Goal: Task Accomplishment & Management: Complete application form

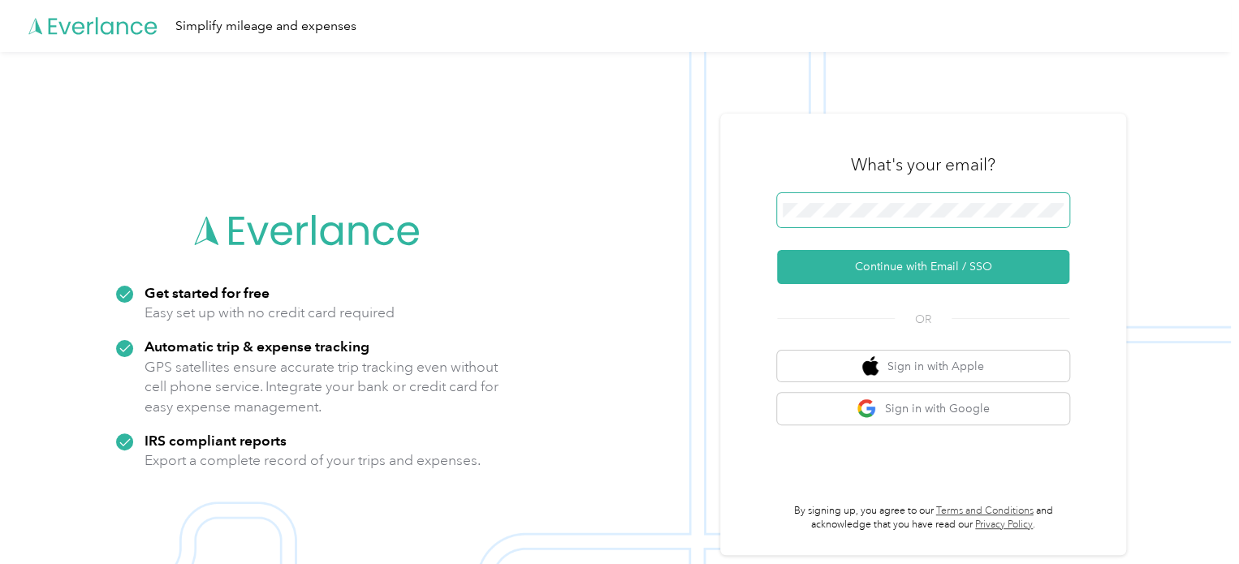
click at [821, 220] on span at bounding box center [923, 210] width 292 height 34
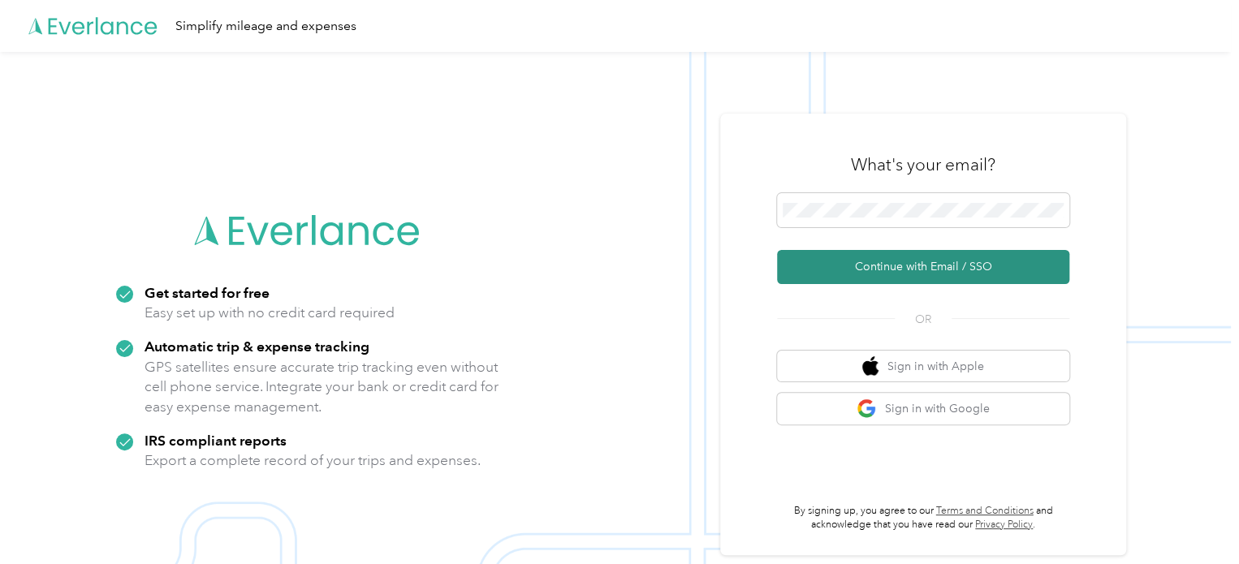
click at [877, 269] on button "Continue with Email / SSO" at bounding box center [923, 267] width 292 height 34
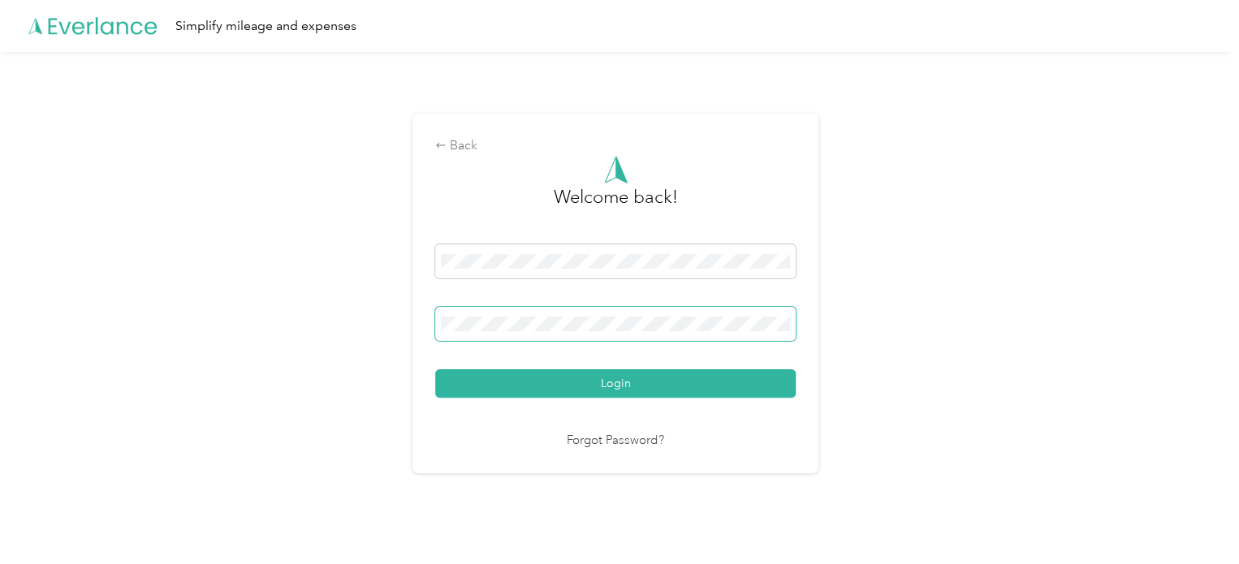
click at [500, 314] on span at bounding box center [615, 324] width 361 height 34
click at [435, 370] on button "Login" at bounding box center [615, 384] width 361 height 28
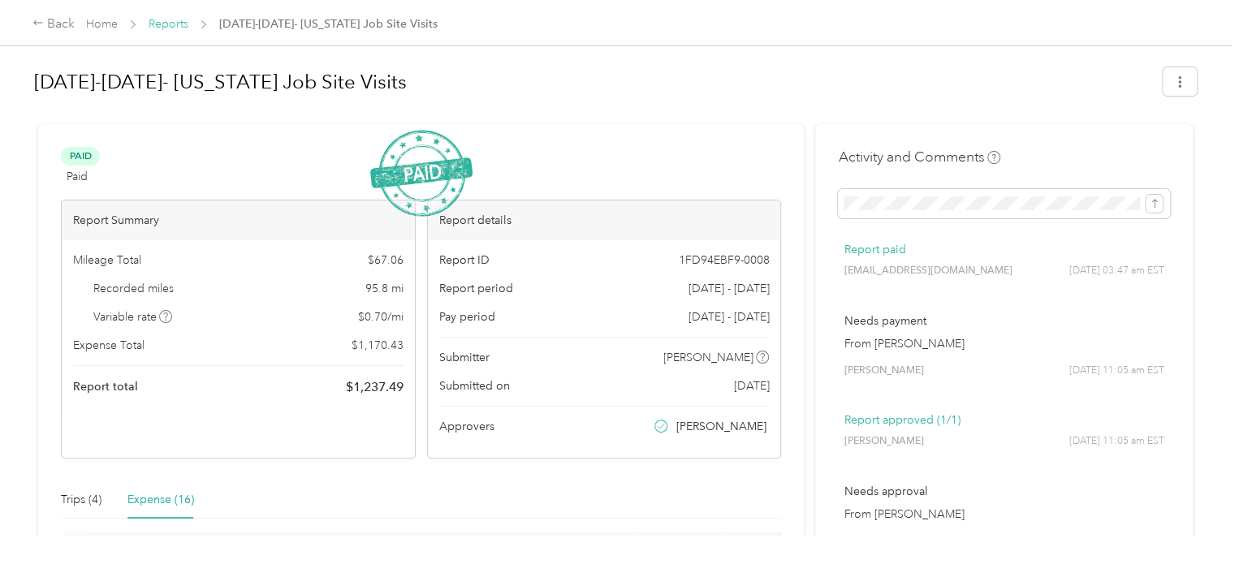
click at [167, 27] on link "Reports" at bounding box center [169, 24] width 40 height 14
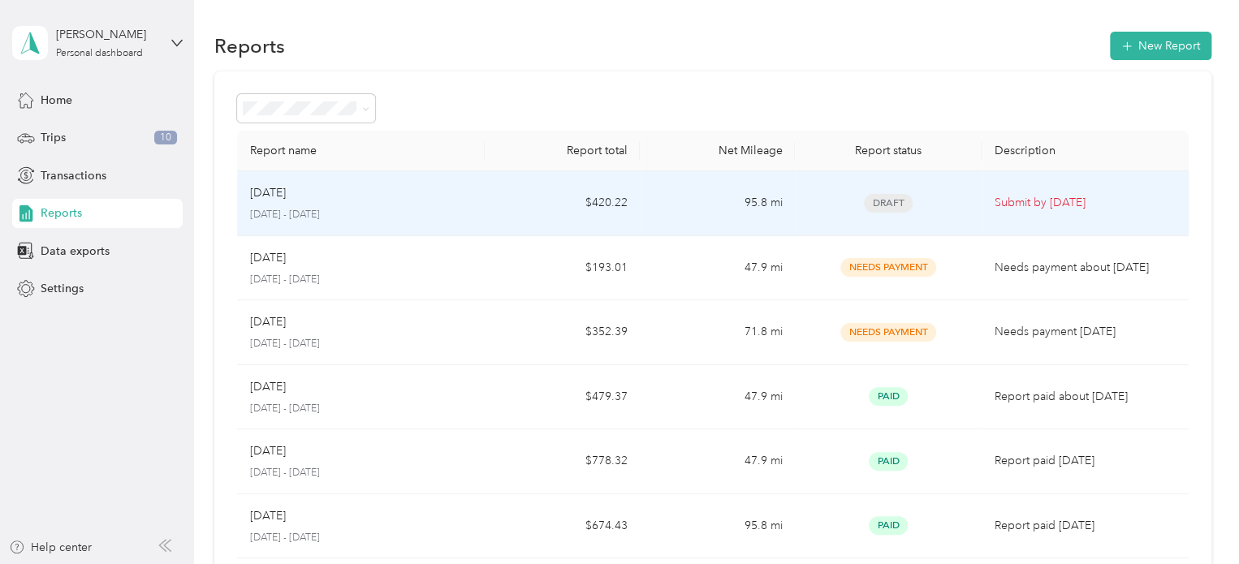
click at [400, 190] on div "[DATE]" at bounding box center [361, 193] width 223 height 18
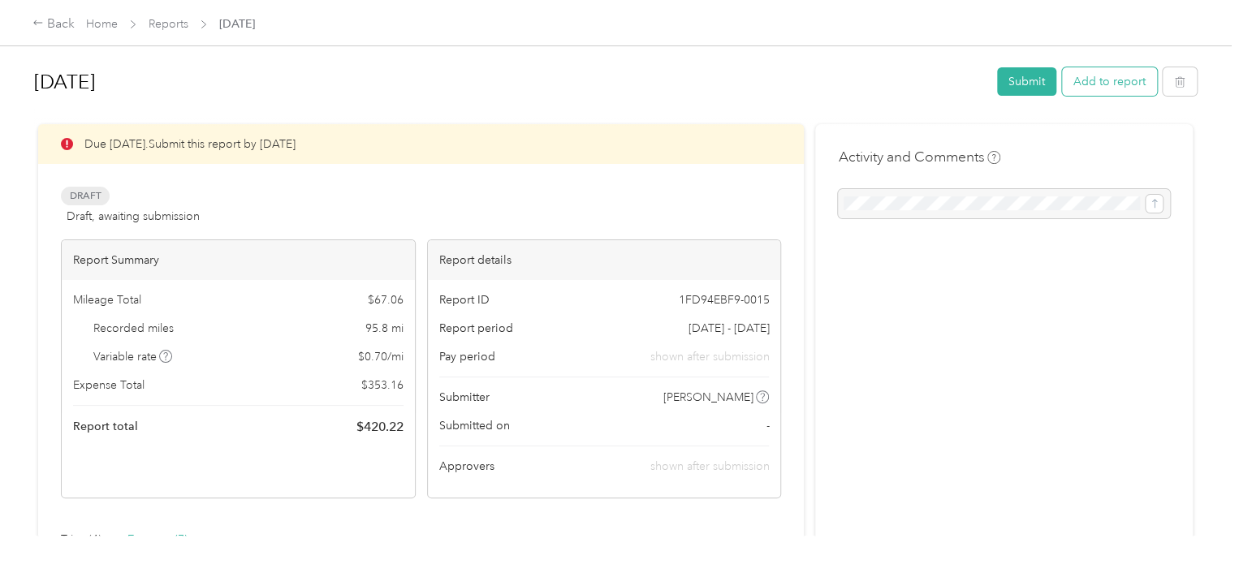
click at [1109, 84] on button "Add to report" at bounding box center [1109, 81] width 95 height 28
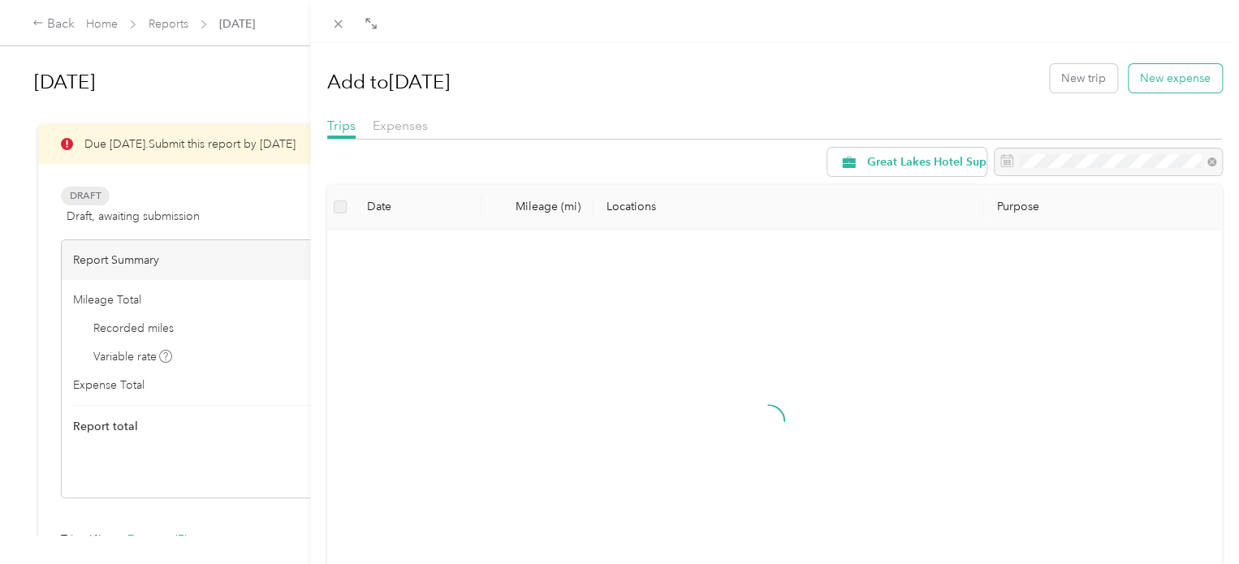
click at [1153, 80] on button "New expense" at bounding box center [1175, 78] width 93 height 28
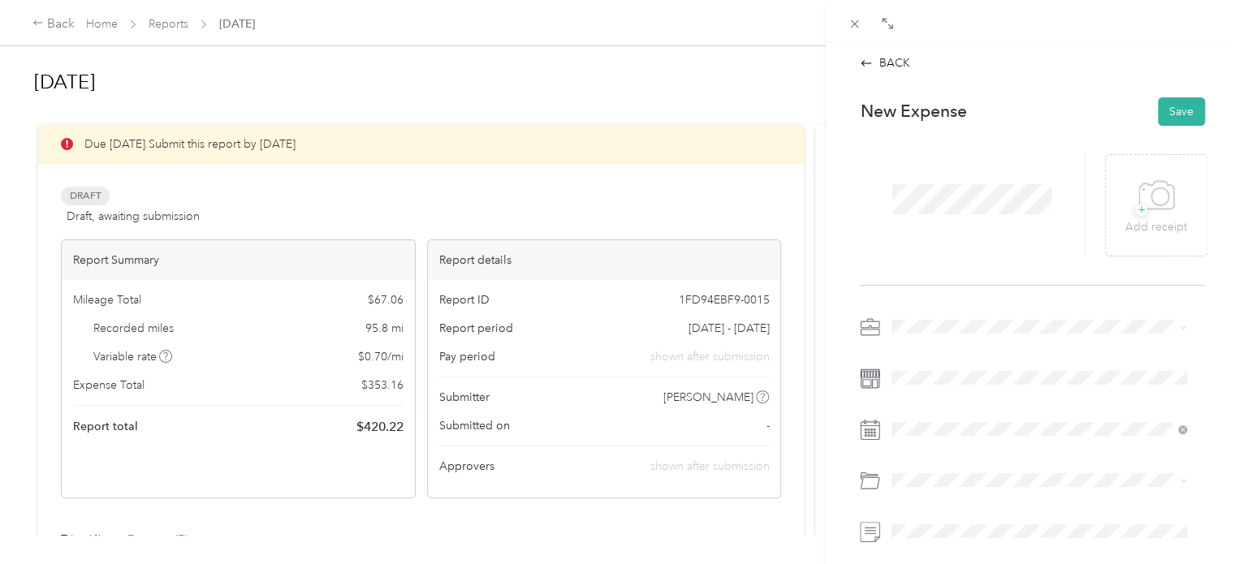
scroll to position [162, 0]
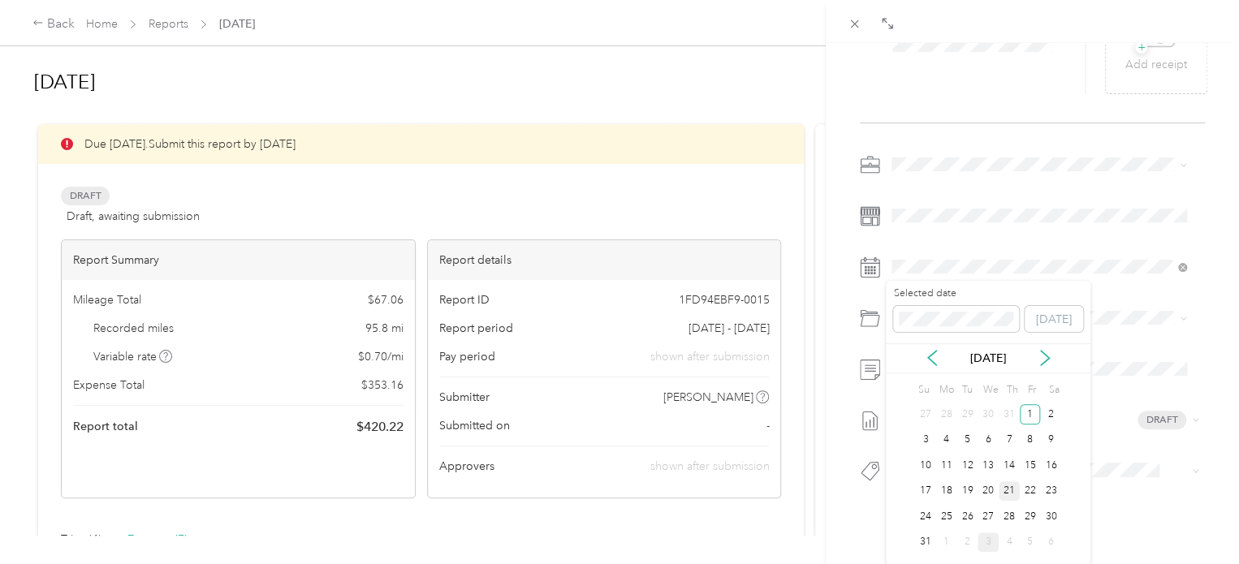
click at [1004, 490] on div "21" at bounding box center [1009, 492] width 21 height 20
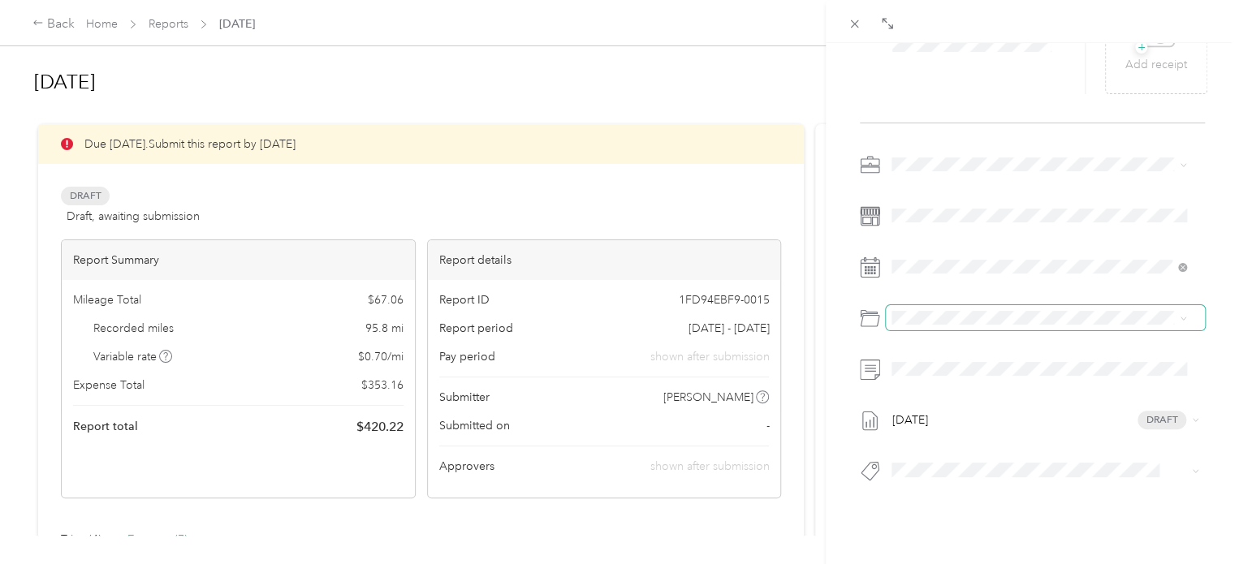
click at [948, 329] on span at bounding box center [1045, 318] width 319 height 26
click at [942, 438] on span "Travel" at bounding box center [951, 439] width 30 height 14
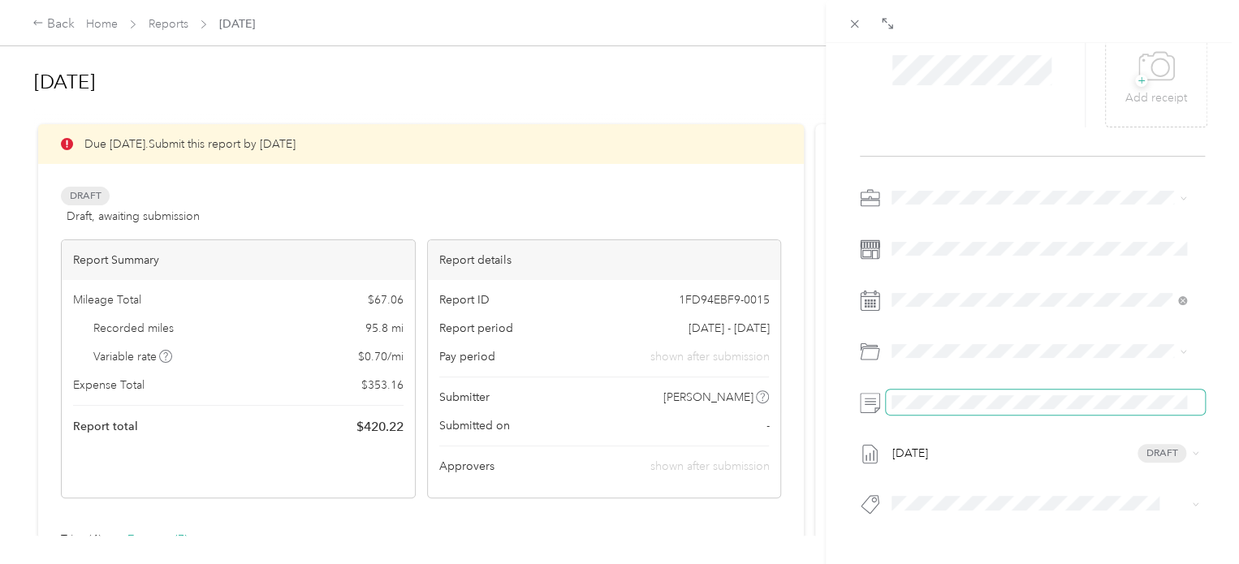
scroll to position [0, 0]
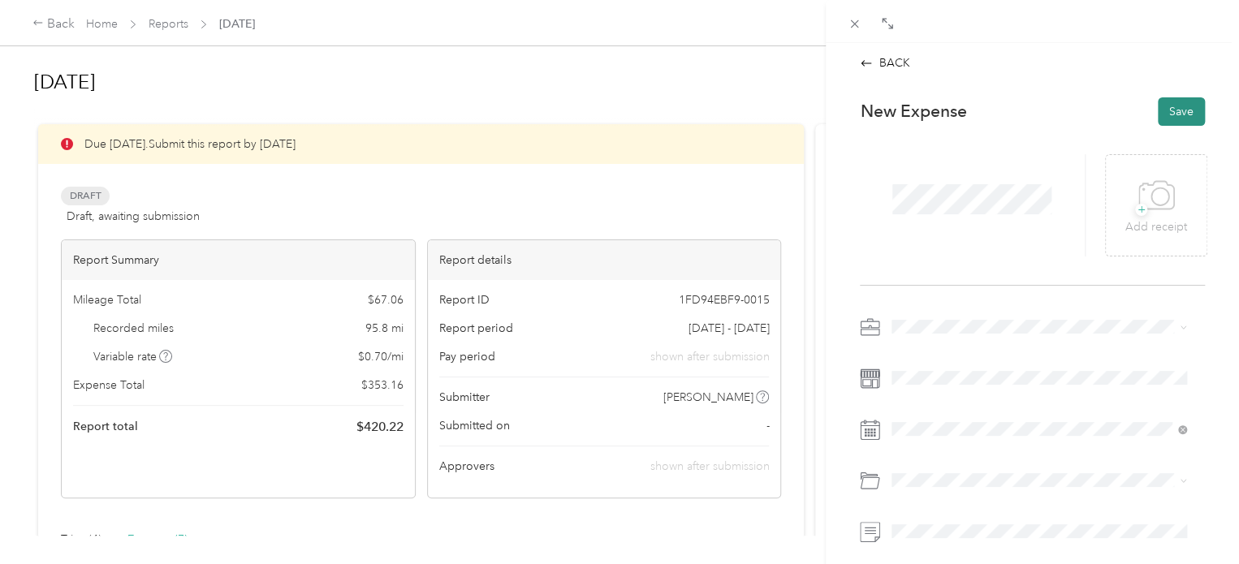
click at [1166, 113] on button "Save" at bounding box center [1181, 111] width 47 height 28
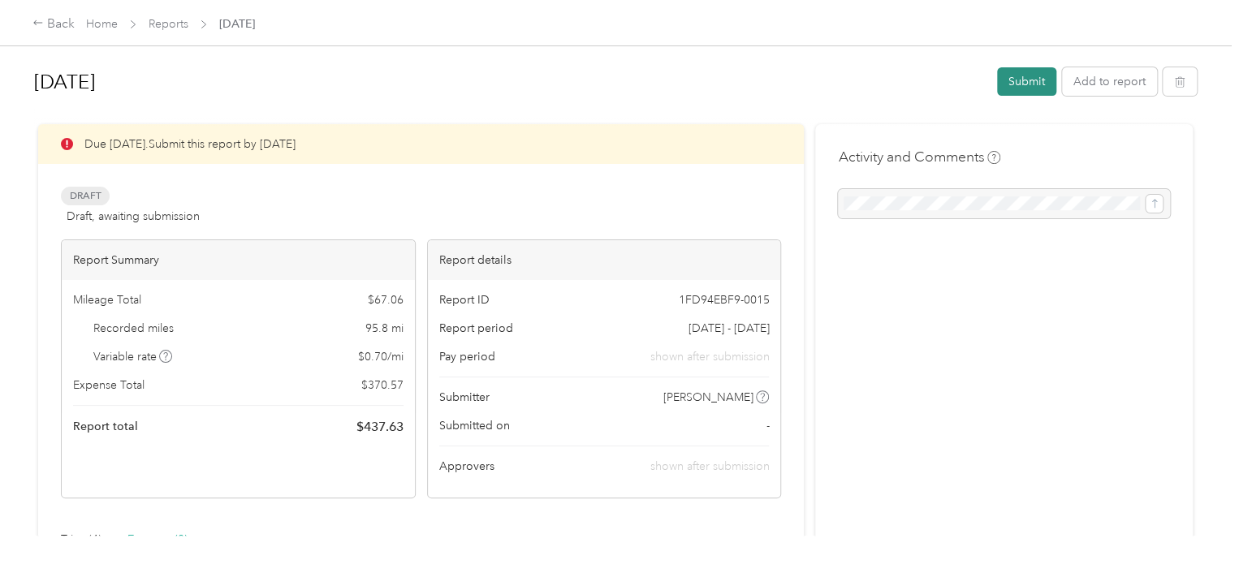
click at [1020, 80] on button "Submit" at bounding box center [1026, 81] width 59 height 28
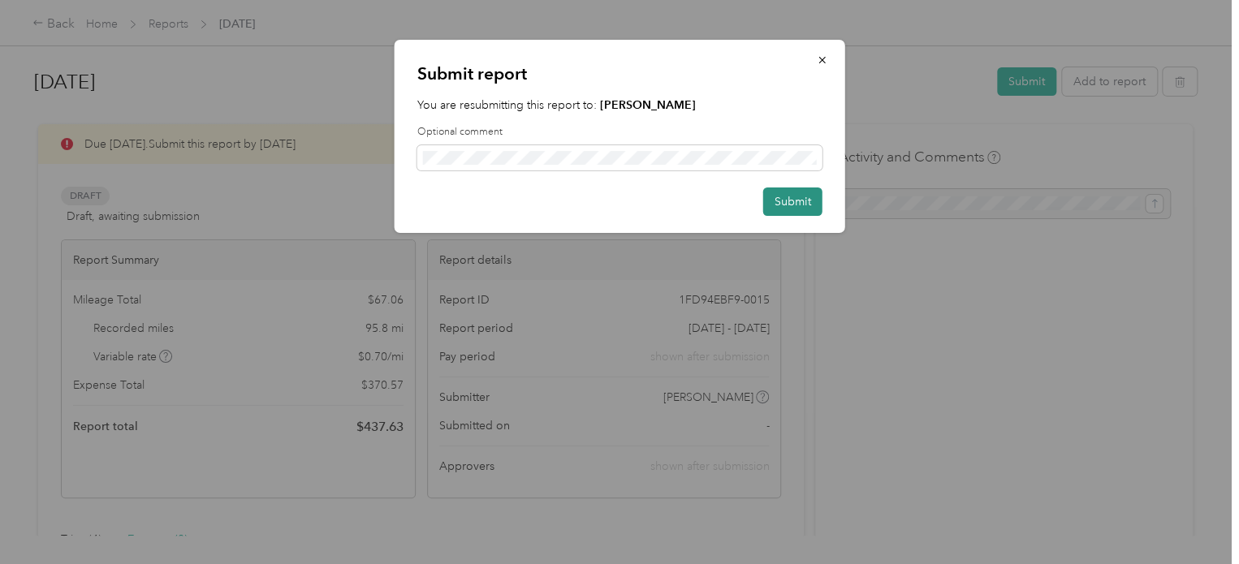
click at [801, 200] on button "Submit" at bounding box center [792, 202] width 59 height 28
